Goal: Navigation & Orientation: Find specific page/section

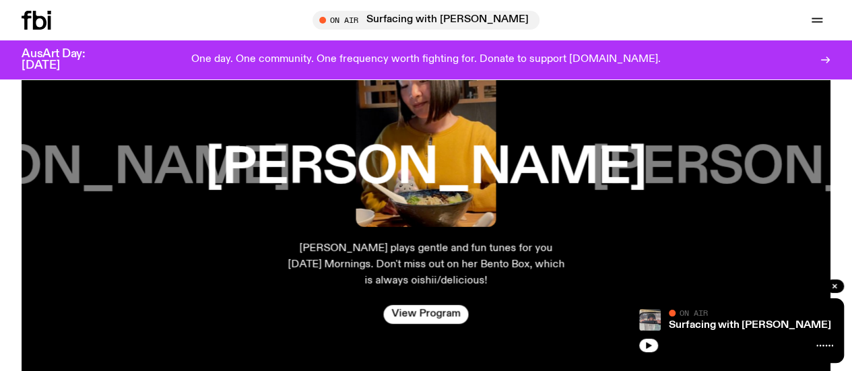
scroll to position [2156, 0]
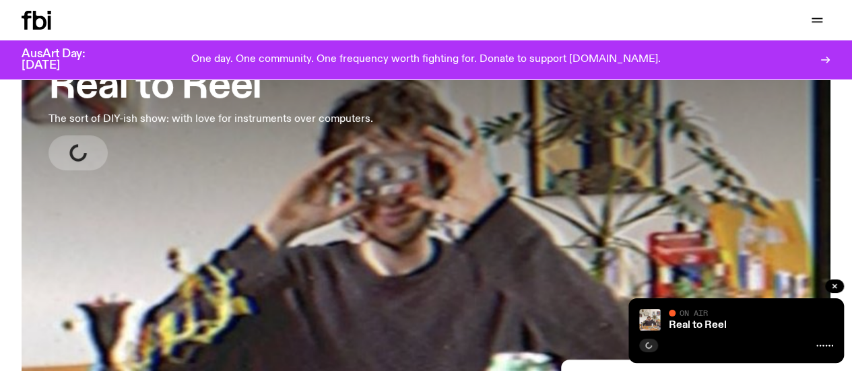
scroll to position [139, 0]
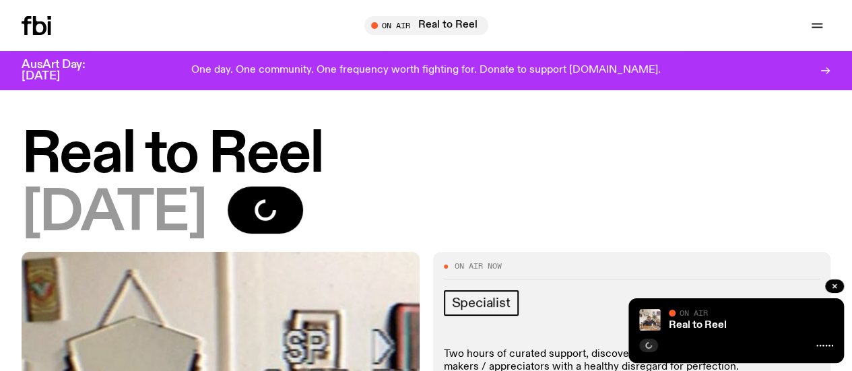
click at [0, 0] on link "Schedule" at bounding box center [0, 0] width 0 height 0
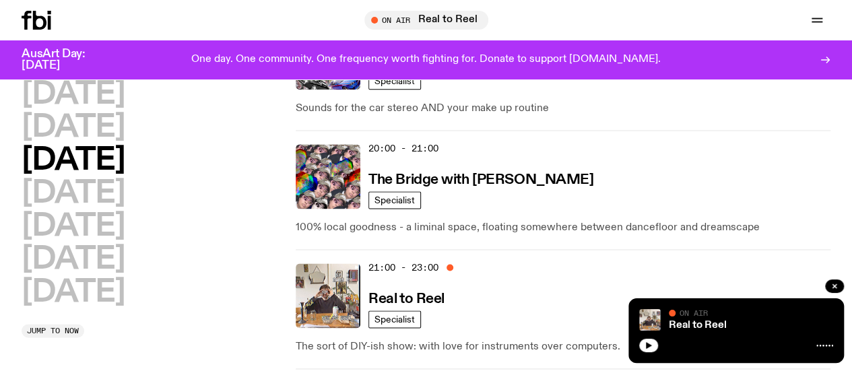
scroll to position [695, 0]
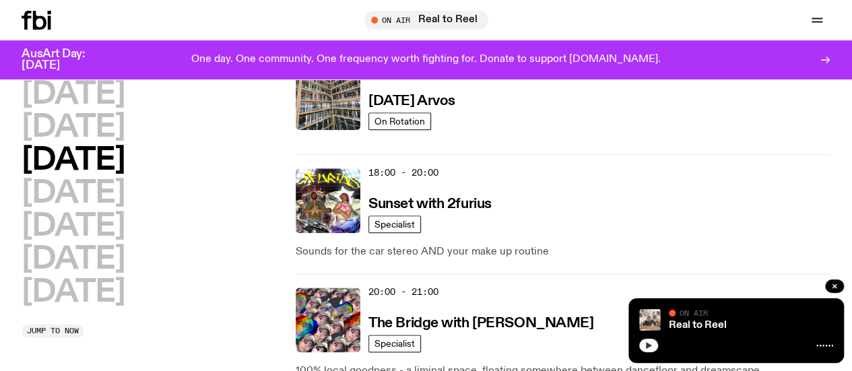
click at [648, 352] on button "button" at bounding box center [648, 345] width 19 height 13
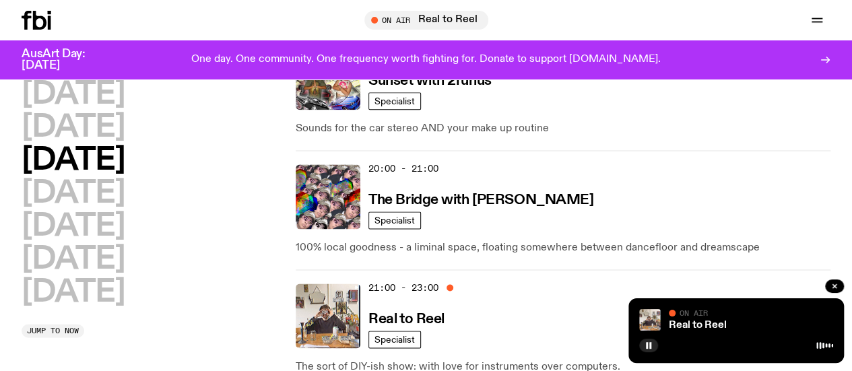
scroll to position [833, 0]
